Goal: Task Accomplishment & Management: Manage account settings

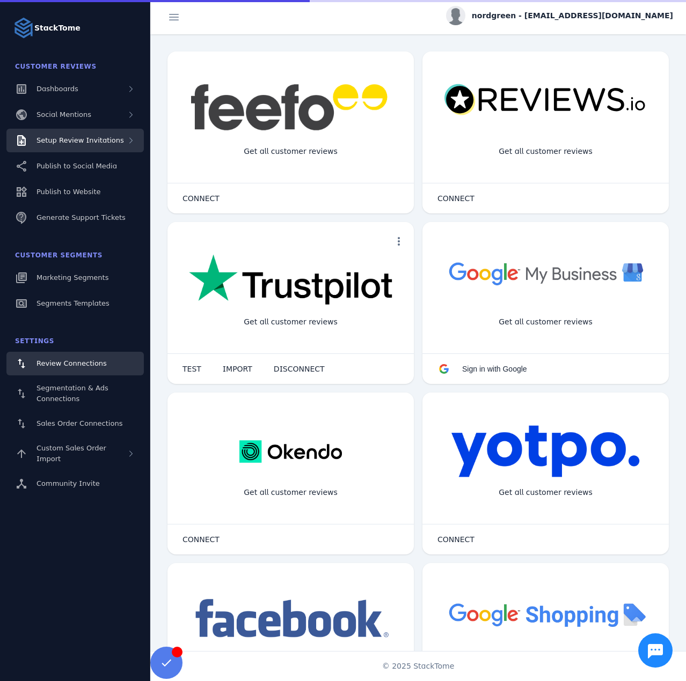
click at [110, 141] on span "Setup Review Invitations" at bounding box center [79, 140] width 87 height 8
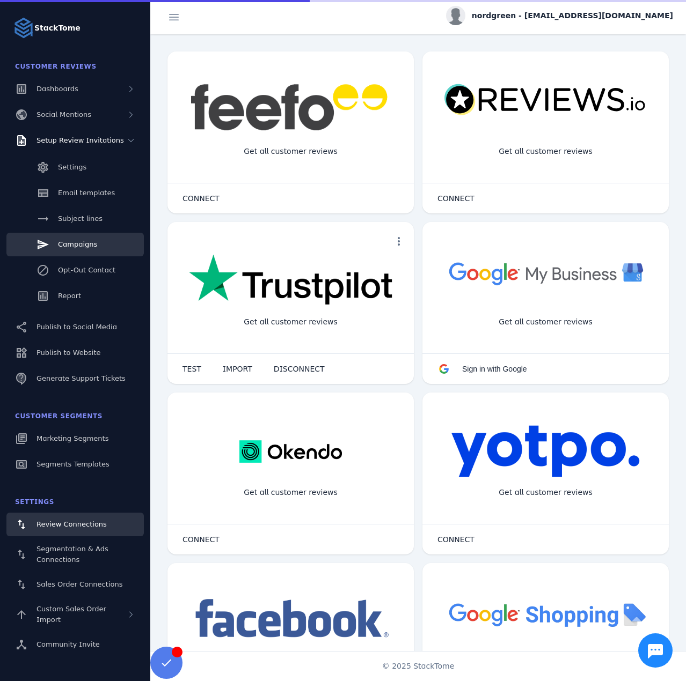
click at [85, 245] on span "Campaigns" at bounding box center [77, 244] width 39 height 8
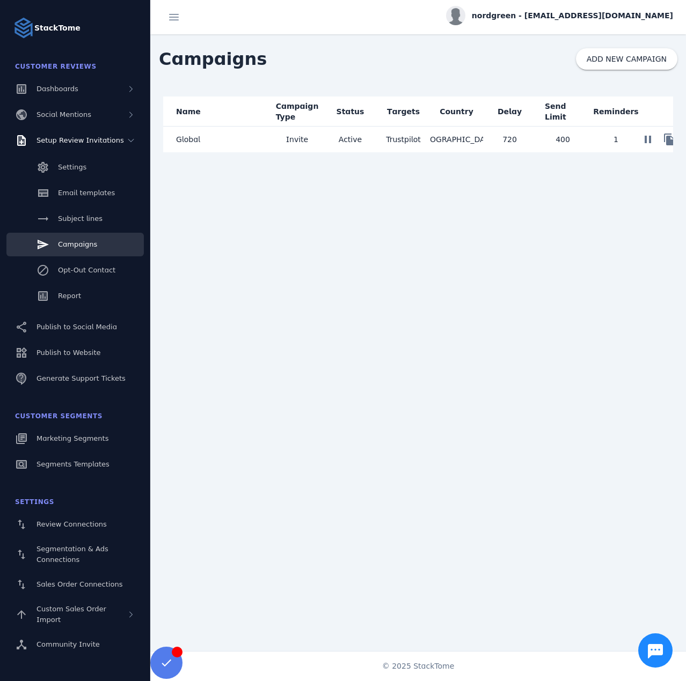
click at [198, 139] on mat-cell "Global" at bounding box center [216, 140] width 107 height 26
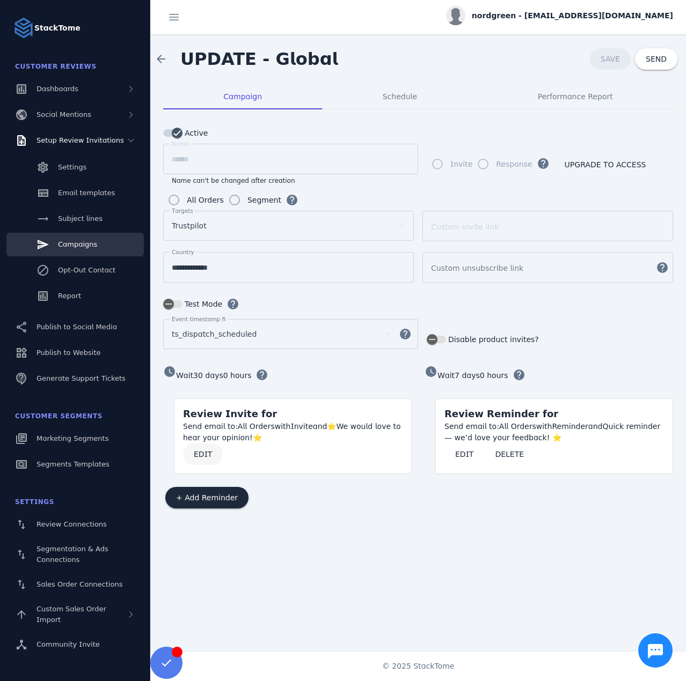
click at [195, 451] on span "EDIT" at bounding box center [203, 455] width 18 height 8
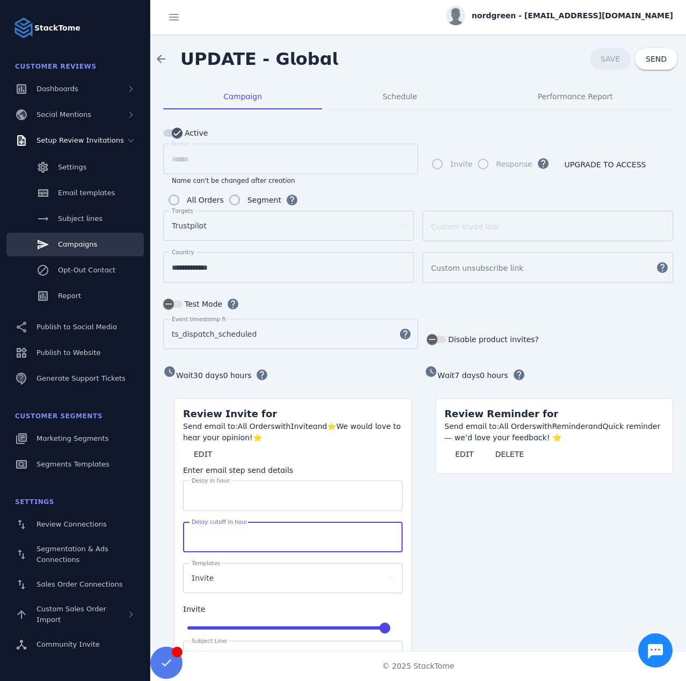
drag, startPoint x: 215, startPoint y: 531, endPoint x: 177, endPoint y: 527, distance: 37.8
click at [177, 527] on mat-card-content "Send email to: All Orders with Invite and ⭐We would love to hear your opinion!⭐…" at bounding box center [292, 585] width 237 height 328
type input "****"
click at [614, 61] on span "SAVE" at bounding box center [609, 59] width 19 height 9
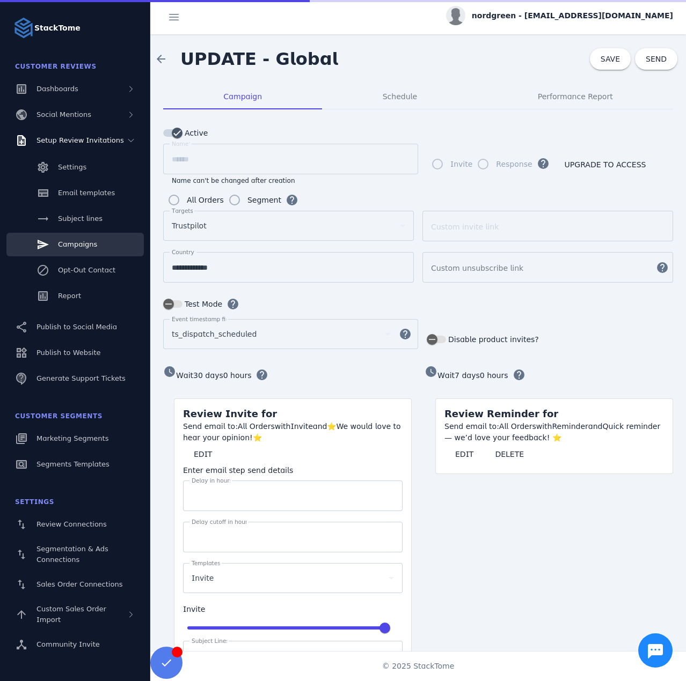
click at [588, 19] on span "nordgreen - [EMAIL_ADDRESS][DOMAIN_NAME]" at bounding box center [572, 15] width 201 height 11
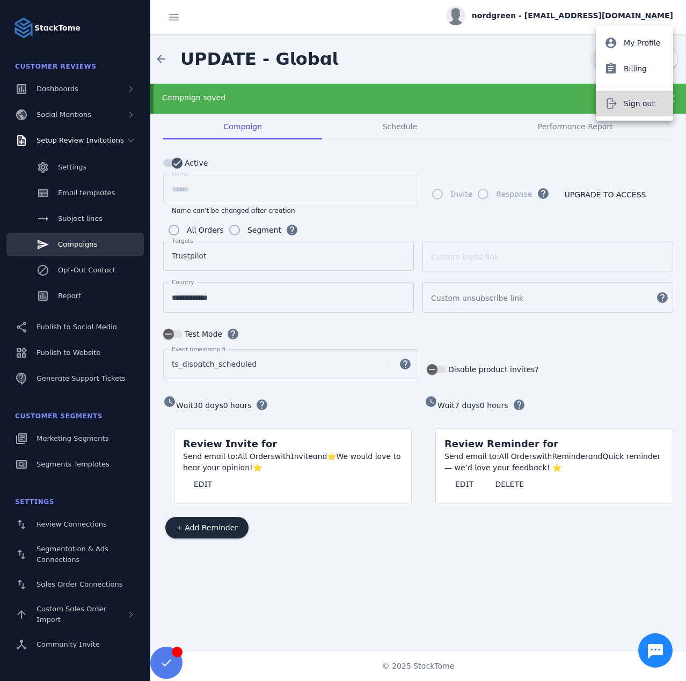
click at [629, 104] on span "Sign out" at bounding box center [638, 103] width 31 height 13
